Goal: Navigation & Orientation: Find specific page/section

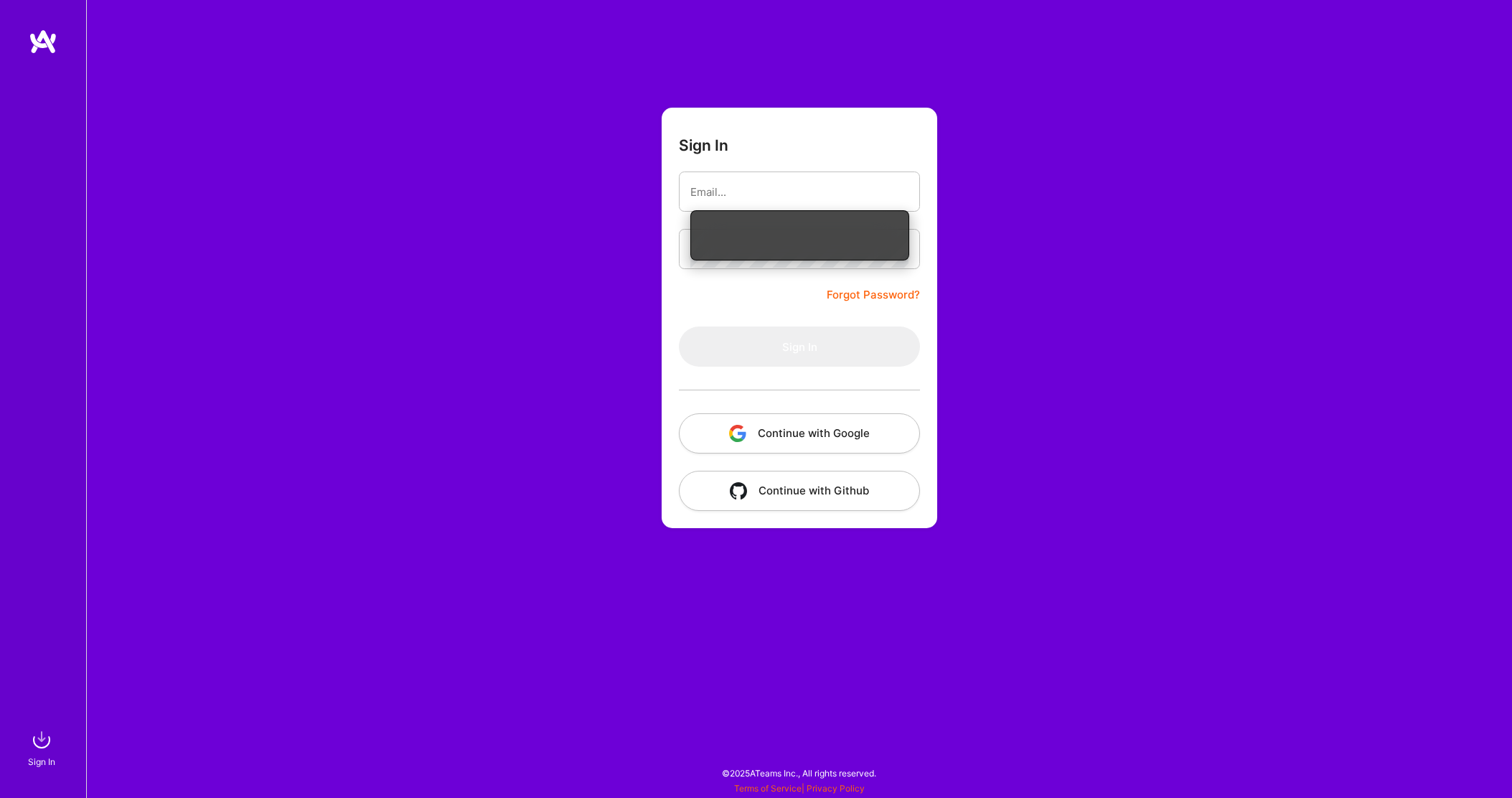
click at [777, 192] on input "email" at bounding box center [799, 192] width 218 height 36
type input "[PERSON_NAME][EMAIL_ADDRESS][DOMAIN_NAME]"
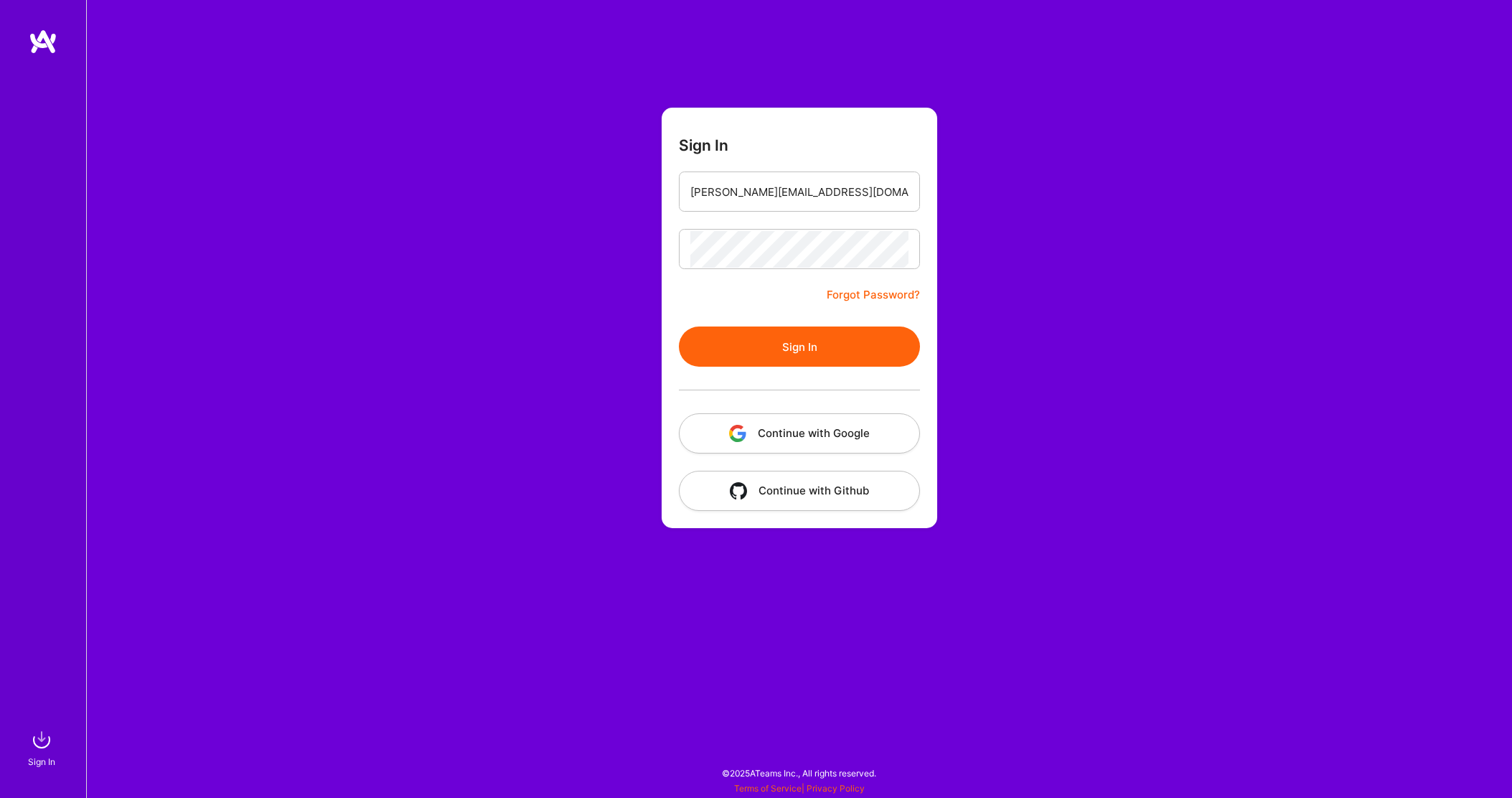
click at [800, 345] on button "Sign In" at bounding box center [799, 346] width 241 height 40
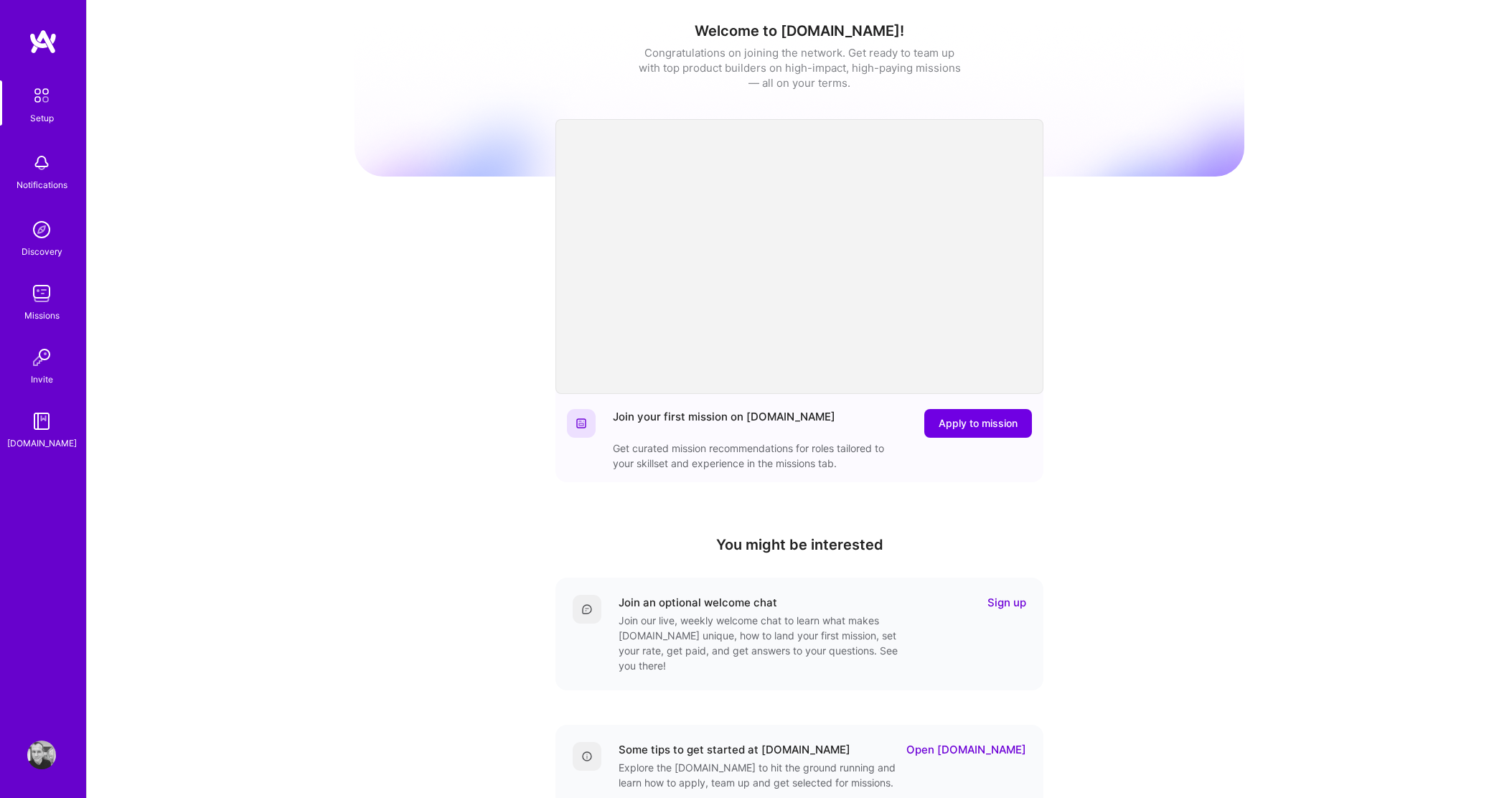
click at [40, 292] on img at bounding box center [42, 294] width 29 height 29
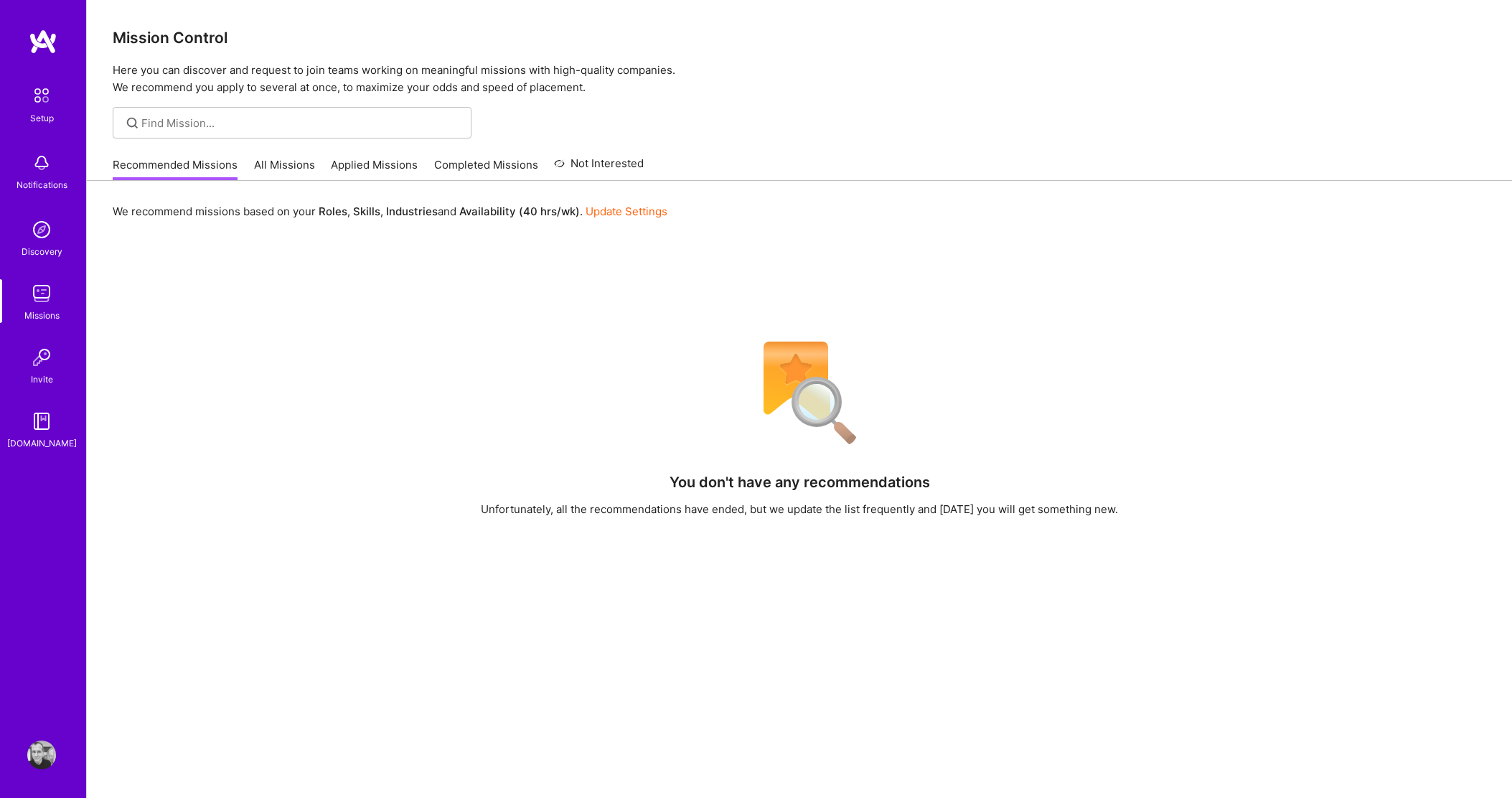
click at [284, 164] on link "All Missions" at bounding box center [284, 169] width 61 height 23
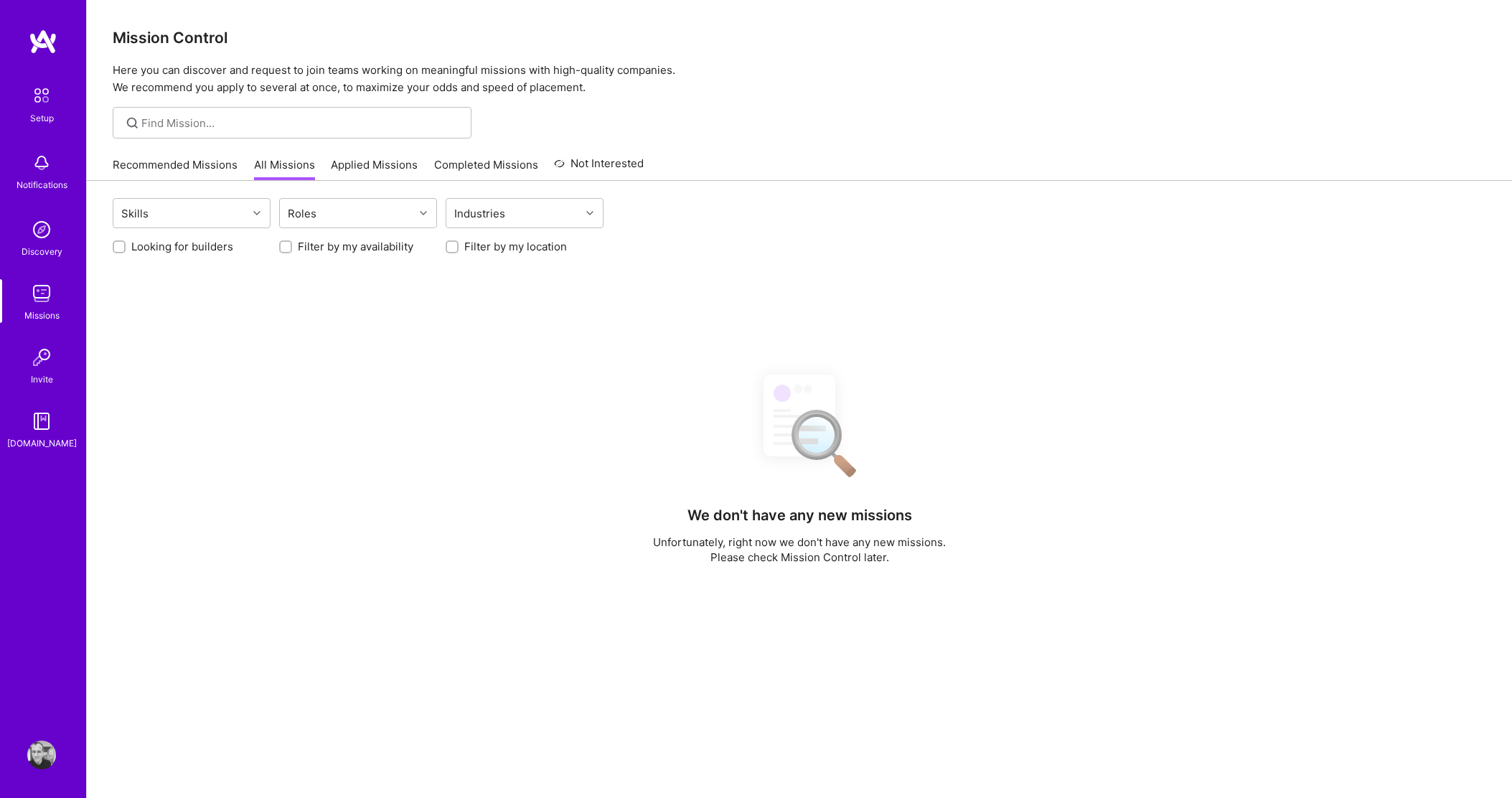
click at [401, 164] on link "Applied Missions" at bounding box center [374, 169] width 87 height 23
